Goal: Transaction & Acquisition: Purchase product/service

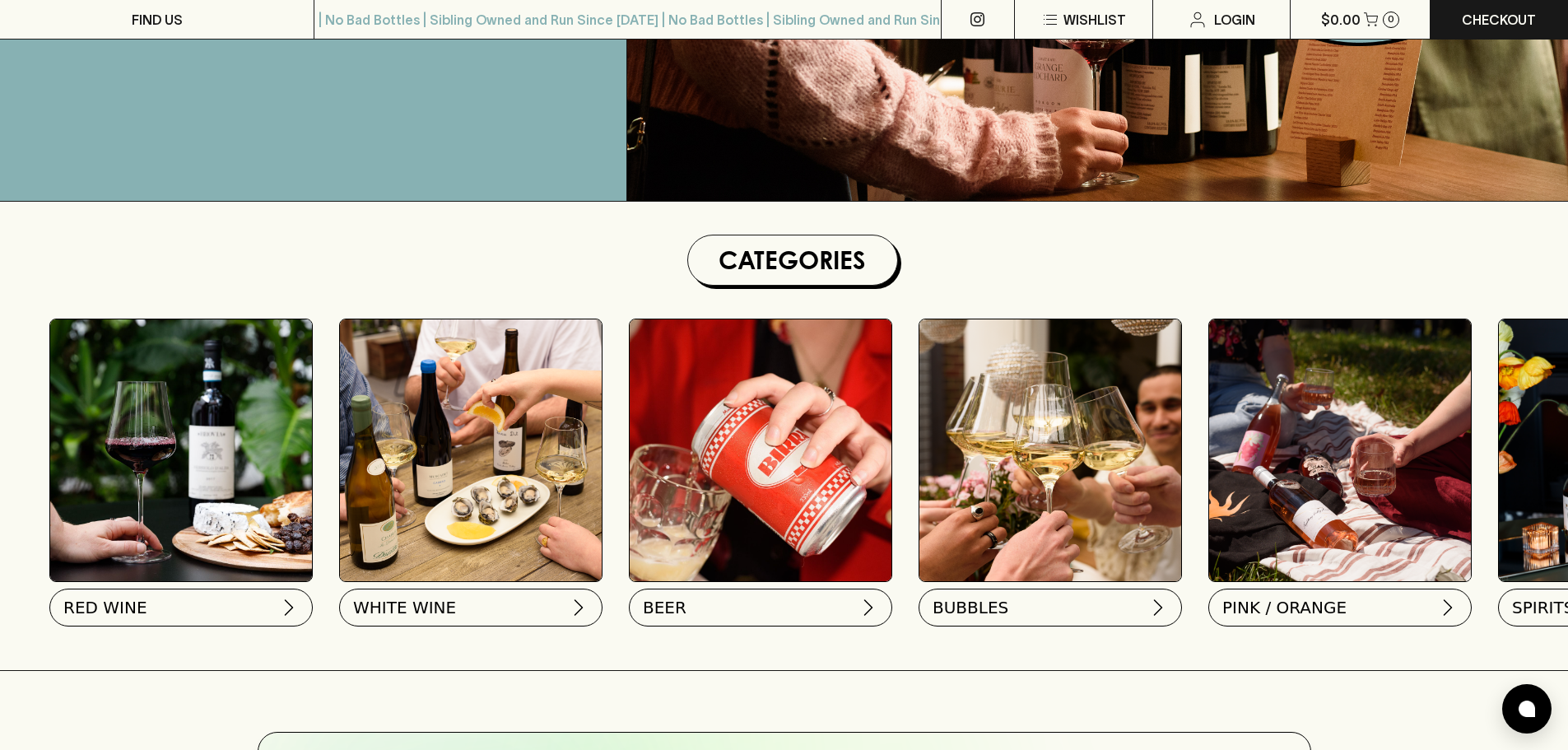
scroll to position [330, 0]
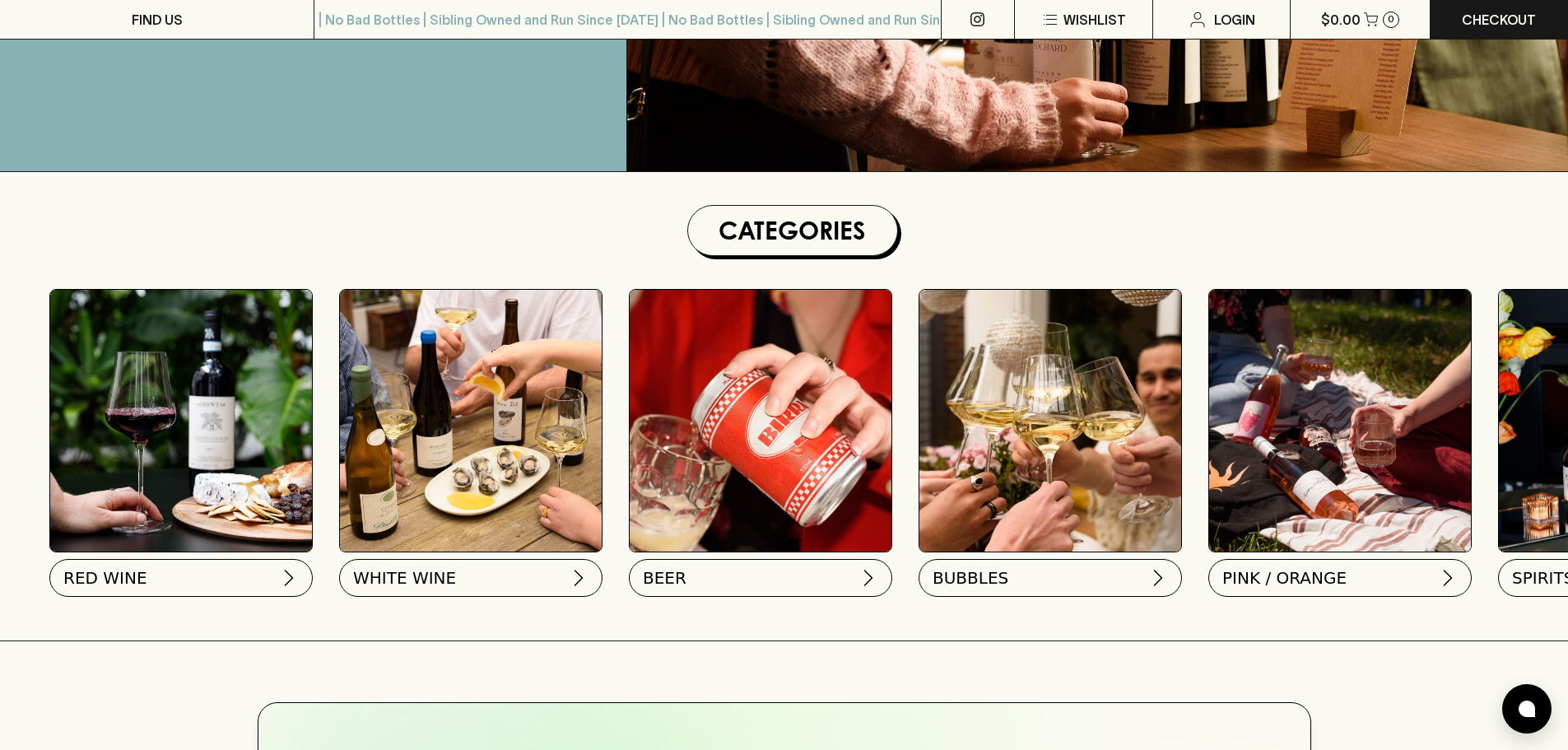
click at [154, 443] on img at bounding box center [182, 420] width 262 height 262
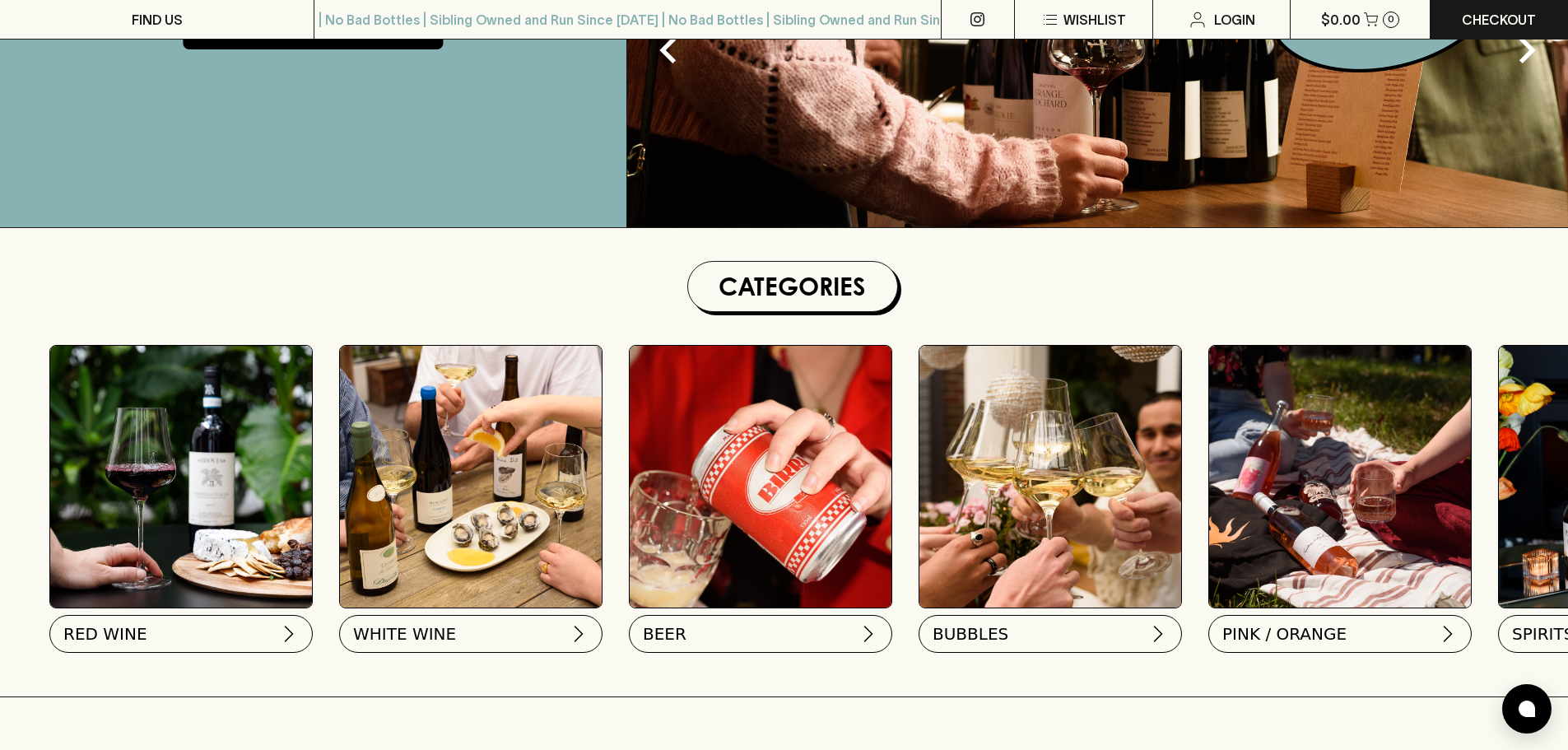
scroll to position [0, 0]
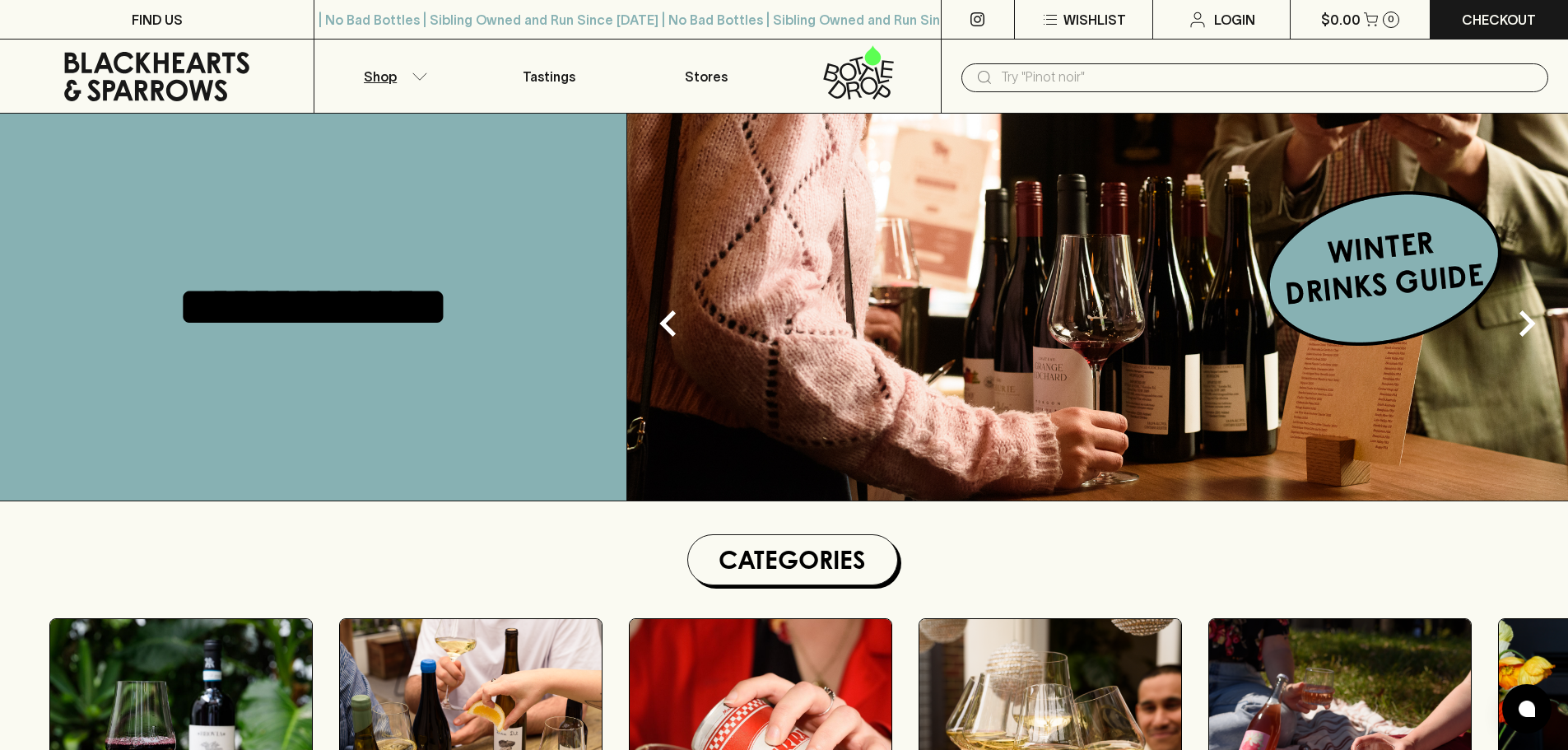
click at [398, 75] on button "Shop" at bounding box center [393, 75] width 157 height 74
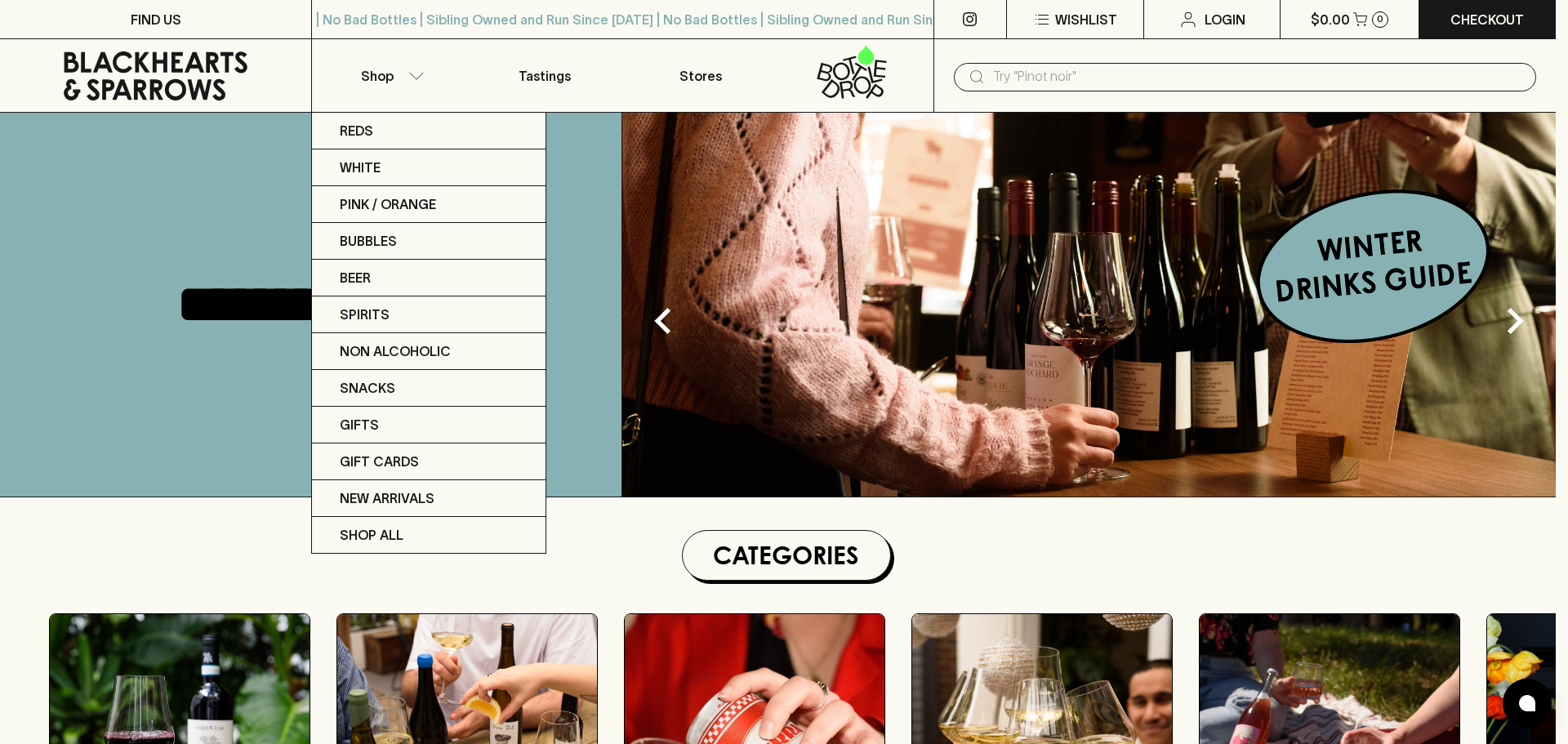
click at [399, 85] on div at bounding box center [784, 372] width 1568 height 744
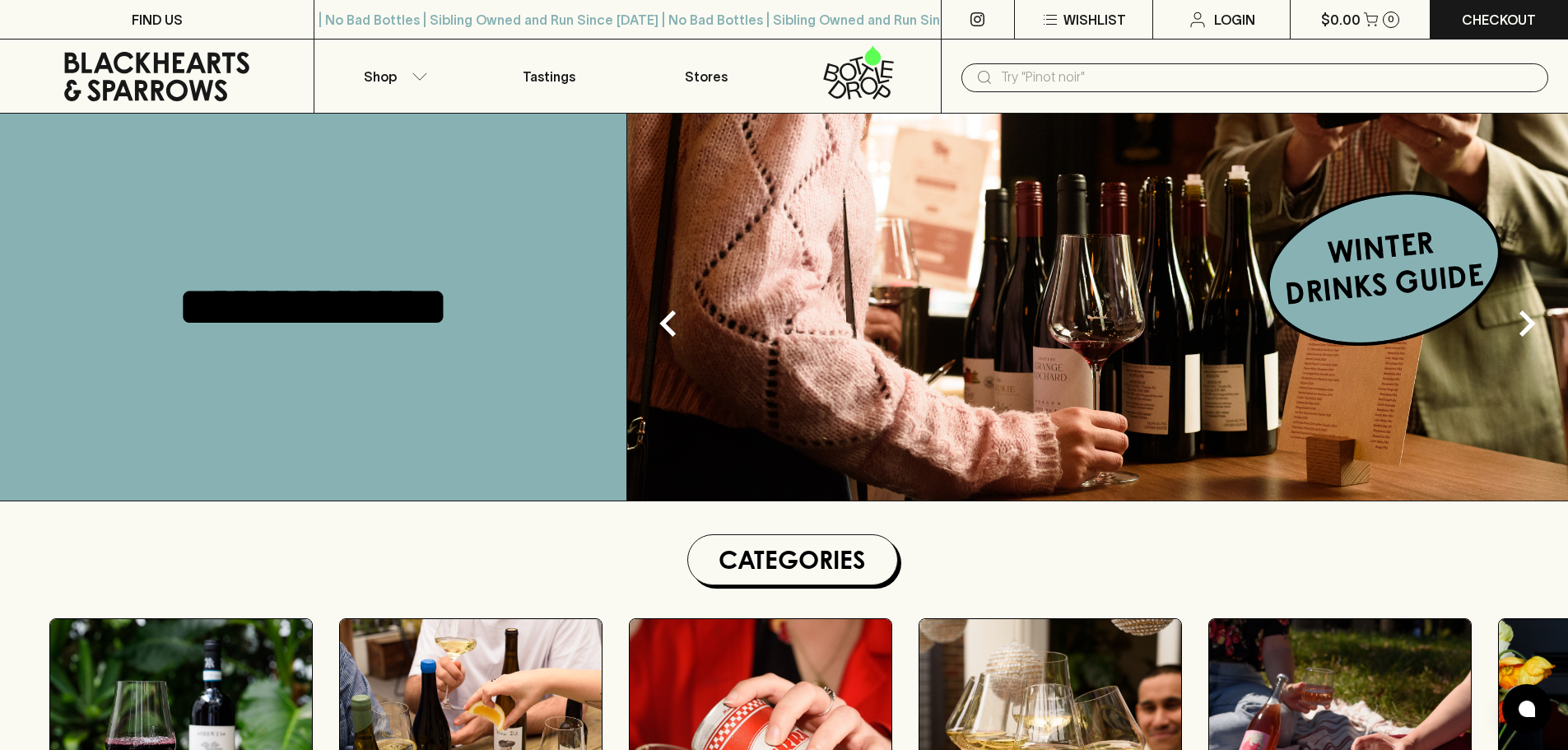
click at [379, 75] on div "Reds White Pink / Orange Bubbles Beer Spirits Non Alcoholic Snacks Gifts Gift C…" at bounding box center [784, 375] width 1568 height 750
click at [427, 93] on button "Shop" at bounding box center [393, 75] width 157 height 74
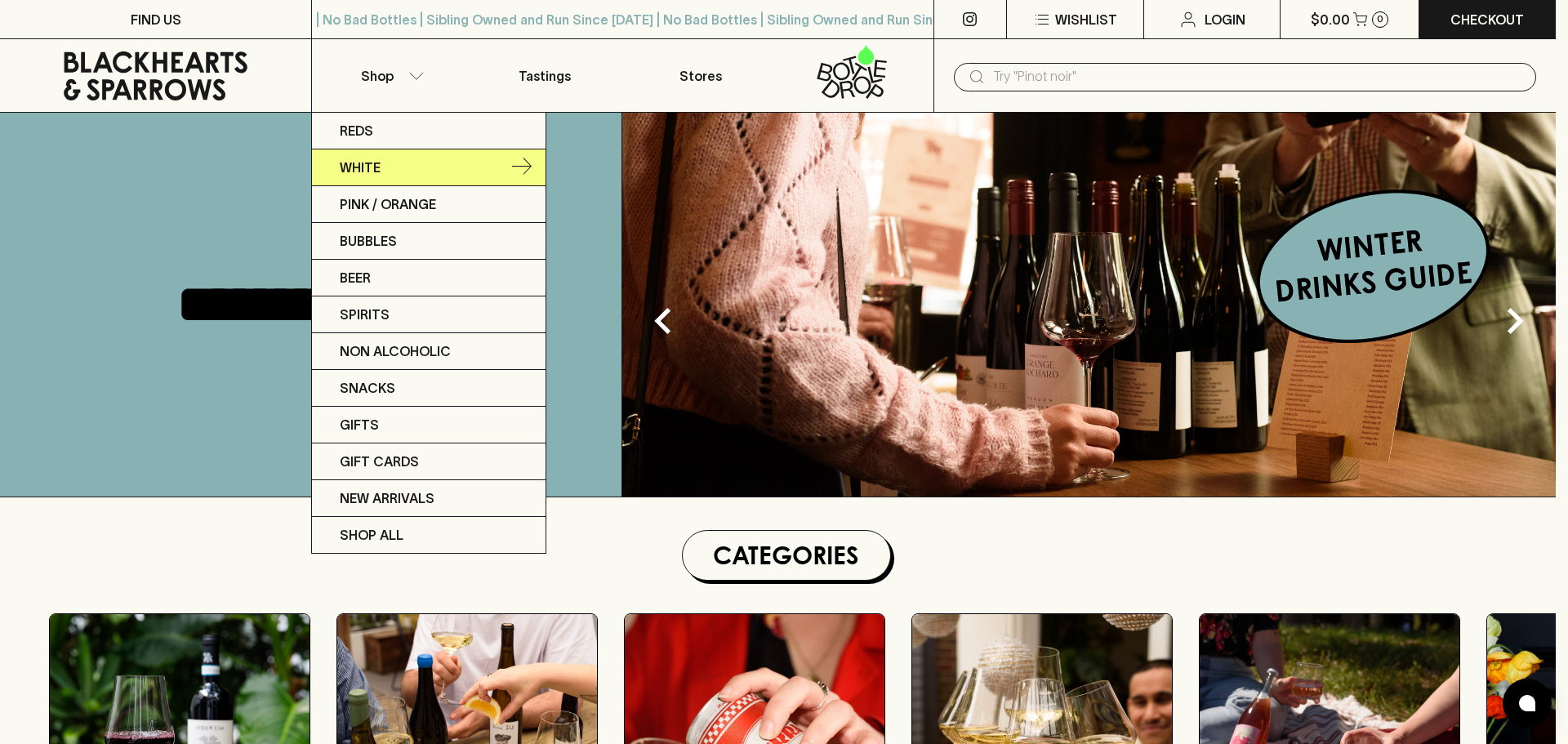
click at [472, 179] on link "White" at bounding box center [428, 168] width 233 height 37
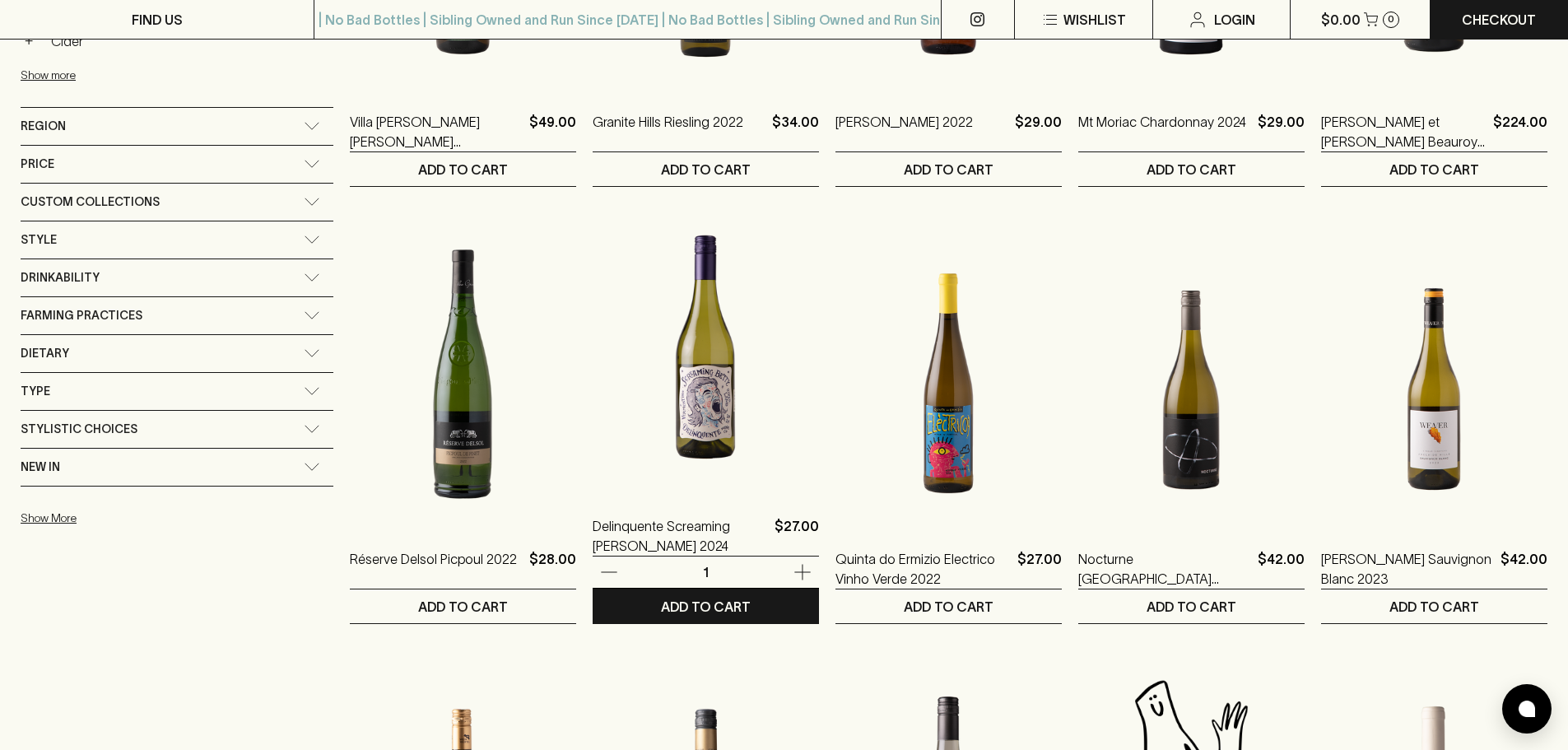
scroll to position [988, 0]
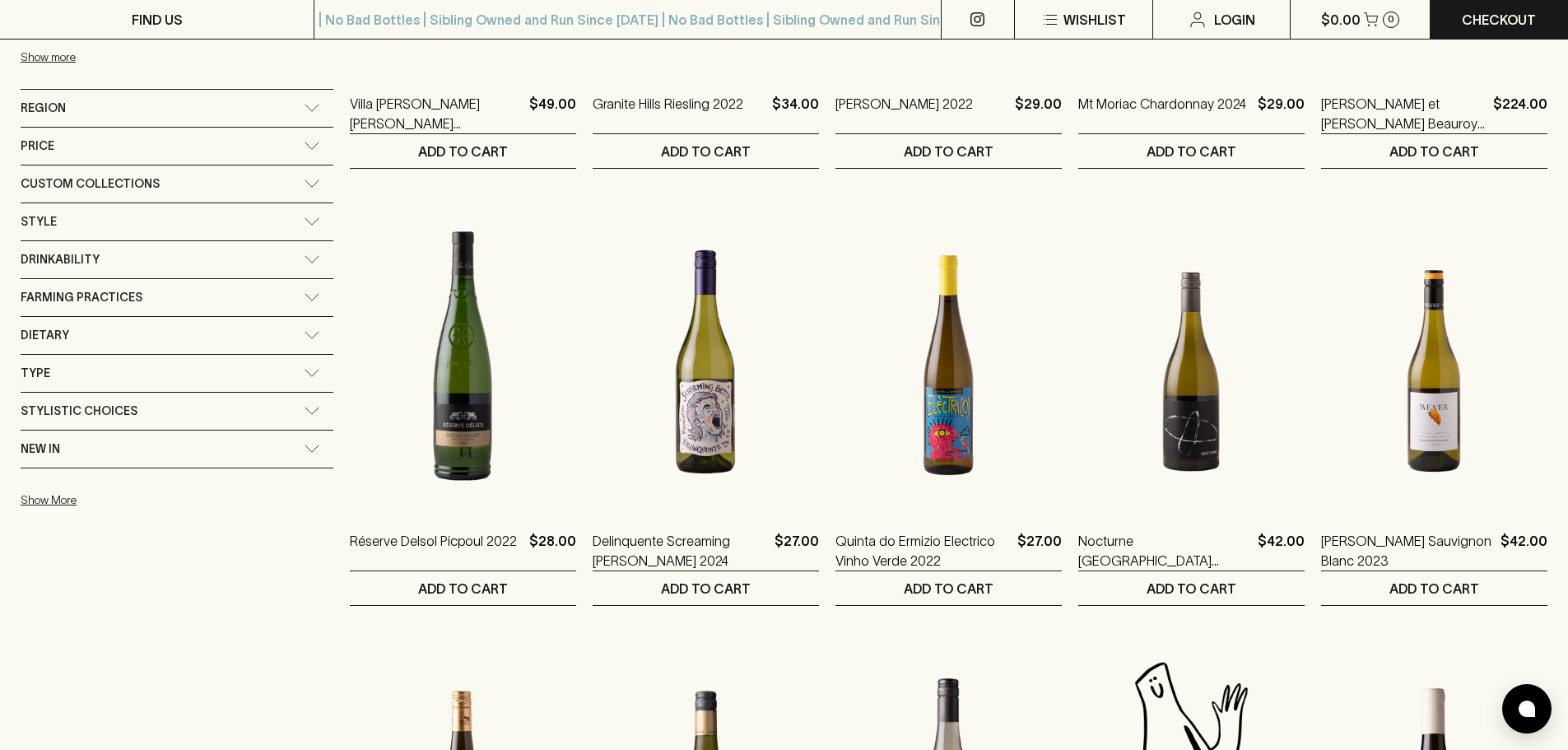
click at [37, 727] on div "Refine Results ​ Category: white wine × Category + Red Wine − White Wine Chardo…" at bounding box center [177, 143] width 312 height 1905
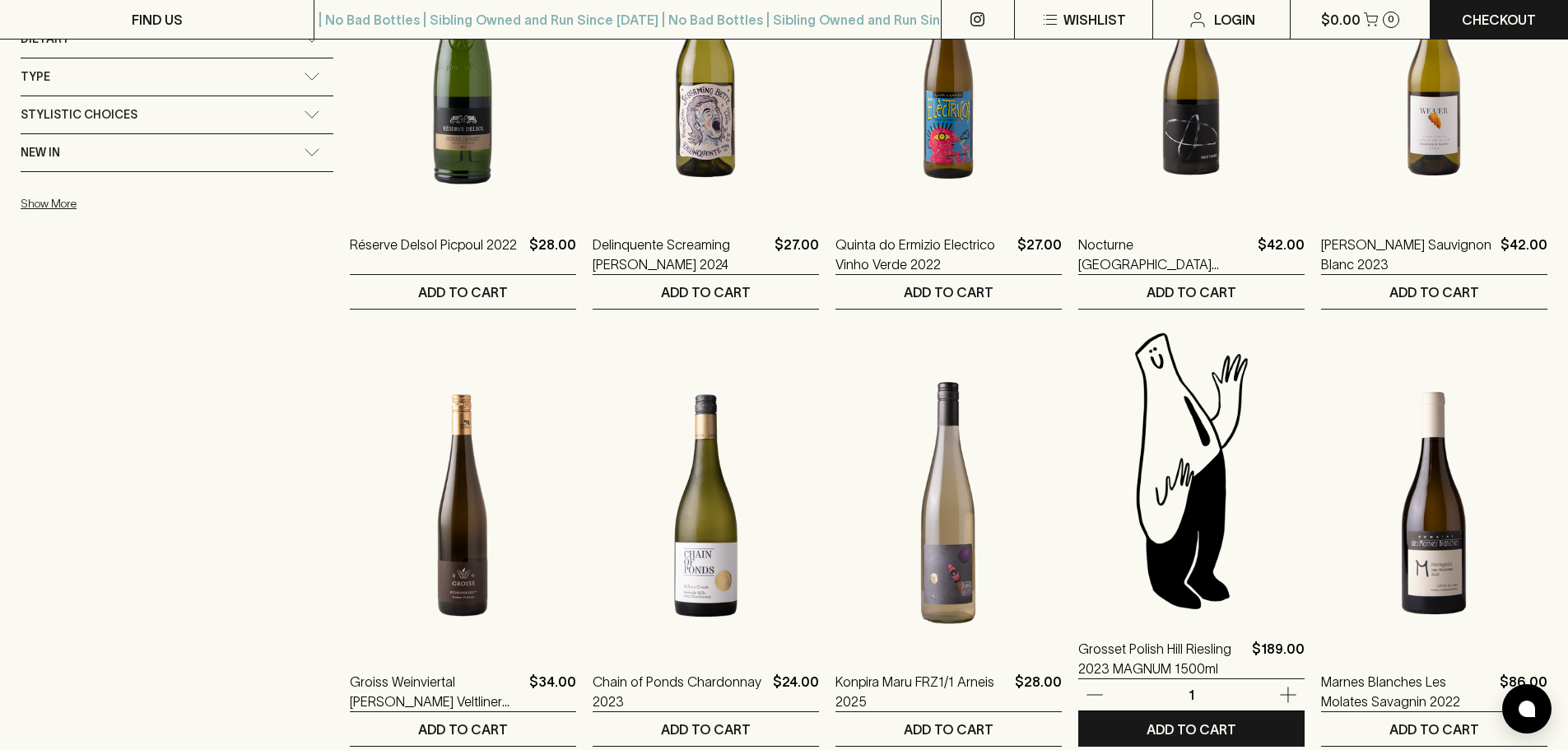
scroll to position [1400, 0]
